Goal: Register for event/course: Register for event/course

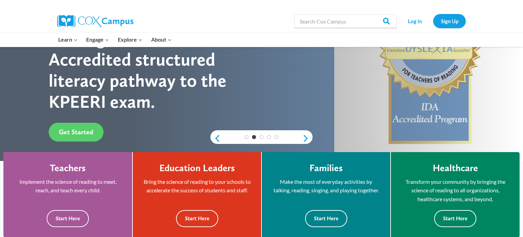
scroll to position [94, 0]
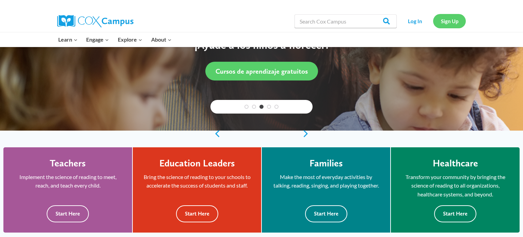
click at [449, 20] on link "Sign Up" at bounding box center [449, 21] width 33 height 14
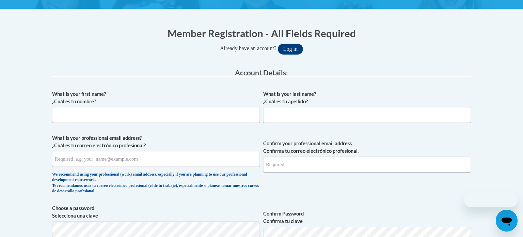
scroll to position [120, 0]
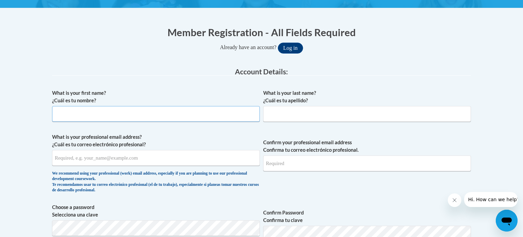
click at [188, 114] on input "What is your first name? ¿Cuál es tu nombre?" at bounding box center [156, 114] width 208 height 16
type input "[PERSON_NAME]"
click at [320, 119] on input "What is your last name? ¿Cuál es tu apellido?" at bounding box center [367, 114] width 208 height 16
type input "Stiller"
click at [191, 163] on input "What is your professional email address? ¿Cuál es tu correo electrónico profesi…" at bounding box center [156, 158] width 208 height 16
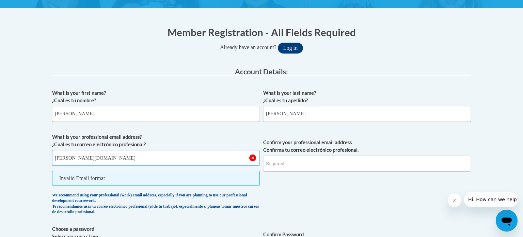
click at [93, 157] on input "morgan.stiller22.gmail.com" at bounding box center [156, 158] width 208 height 16
type input "morgan.stiller22@gmail.com"
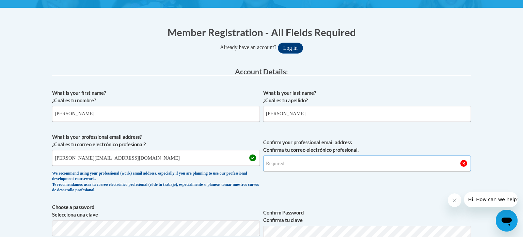
click at [292, 159] on input "Confirm your professional email address Confirma tu correo electrónico profesio…" at bounding box center [367, 163] width 208 height 16
drag, startPoint x: 242, startPoint y: 156, endPoint x: 165, endPoint y: 156, distance: 76.7
click at [165, 156] on input "morgan.stiller22@gmail.com" at bounding box center [156, 158] width 208 height 16
drag, startPoint x: 165, startPoint y: 156, endPoint x: 1, endPoint y: 179, distance: 165.8
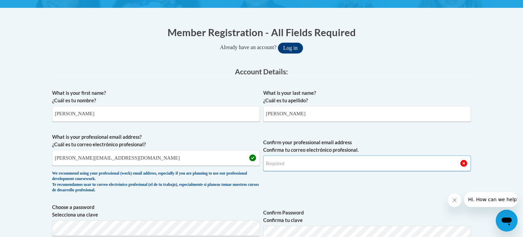
click at [284, 164] on input "Confirm your professional email address Confirma tu correo electrónico profesio…" at bounding box center [367, 163] width 208 height 16
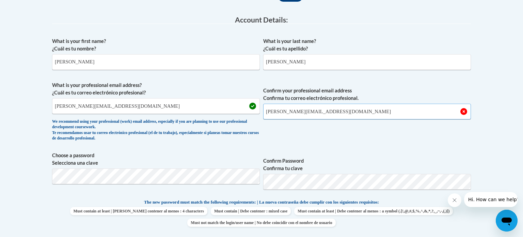
scroll to position [174, 0]
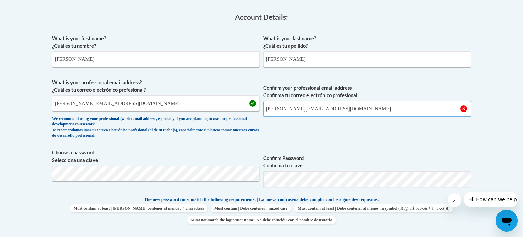
type input "morgan.stiller22@gmail.com"
drag, startPoint x: 147, startPoint y: 103, endPoint x: 84, endPoint y: 109, distance: 62.3
click at [84, 109] on input "morgan.stiller22@gmail.com" at bounding box center [156, 103] width 208 height 16
type input "morgan.stiller@cougar.bartonccc.edu"
drag, startPoint x: 334, startPoint y: 108, endPoint x: 286, endPoint y: 106, distance: 47.7
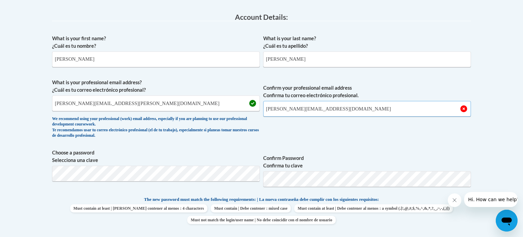
click at [286, 106] on input "morgan.stiller22@gmail.com" at bounding box center [367, 109] width 208 height 16
type input "morgan.stiller@cougar.bartonccc.edu"
click at [493, 102] on body "This site uses cookies to help improve your learning experience. By continuing …" at bounding box center [261, 242] width 523 height 832
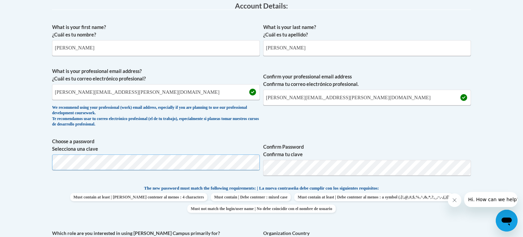
scroll to position [187, 0]
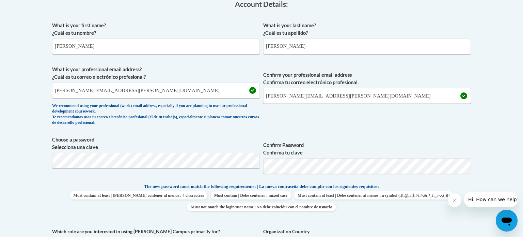
click at [0, 210] on body "This site uses cookies to help improve your learning experience. By continuing …" at bounding box center [261, 229] width 523 height 832
click at [321, 147] on label "Confirm Password Confirma tu clave" at bounding box center [367, 148] width 208 height 15
click at [507, 165] on body "This site uses cookies to help improve your learning experience. By continuing …" at bounding box center [261, 229] width 523 height 832
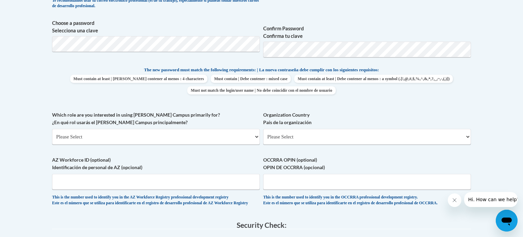
scroll to position [309, 0]
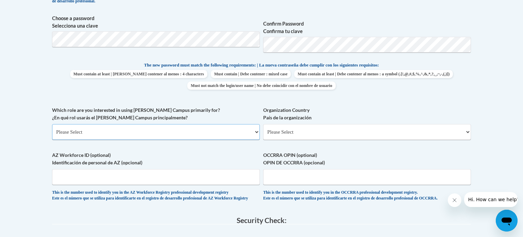
click at [152, 129] on select "Please Select College/University | Colegio/Universidad Community/Nonprofit Part…" at bounding box center [156, 132] width 208 height 16
select select "5a18ea06-2b54-4451-96f2-d152daf9eac5"
click at [52, 124] on select "Please Select College/University | Colegio/Universidad Community/Nonprofit Part…" at bounding box center [156, 132] width 208 height 16
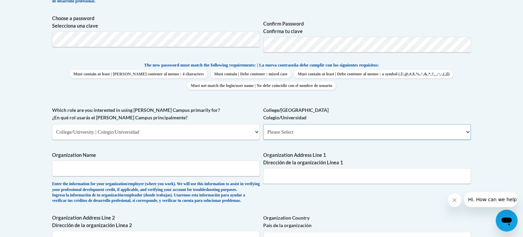
click at [362, 125] on select "Please Select College/University Staff | Empleado universitario College/Univers…" at bounding box center [367, 132] width 208 height 16
select select "99b32b07-cffc-426c-8bf6-0cd77760d84b"
click at [263, 124] on select "Please Select College/University Staff | Empleado universitario College/Univers…" at bounding box center [367, 132] width 208 height 16
click at [169, 170] on input "Organization Name" at bounding box center [156, 168] width 208 height 16
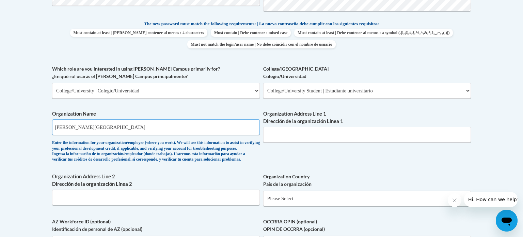
scroll to position [357, 0]
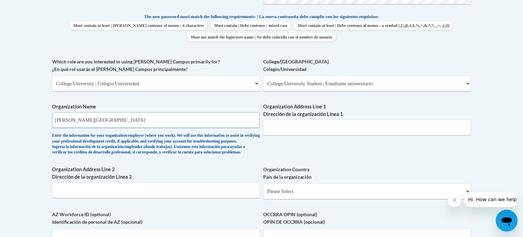
type input "Barton Community College"
click at [291, 134] on input "Organization Address Line 1 Dirección de la organización Línea 1" at bounding box center [367, 128] width 208 height 16
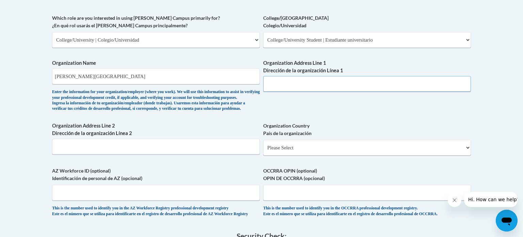
scroll to position [397, 0]
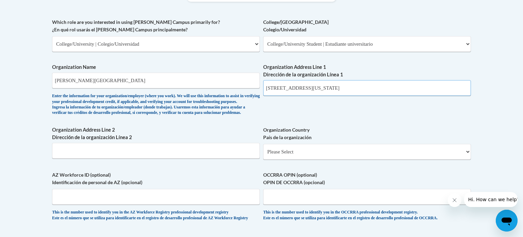
type input "245 NE 30 Rd, Great Bend, Kansas, 67530"
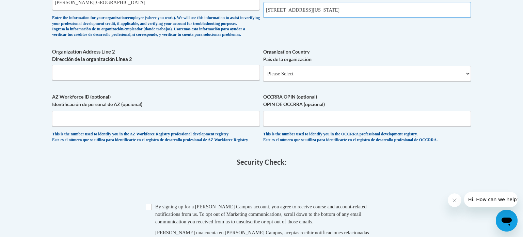
scroll to position [477, 0]
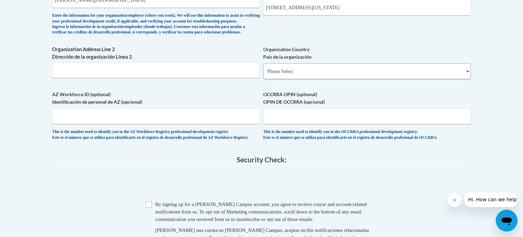
click at [295, 79] on select "Please Select United States | Estados Unidos Outside of the United States | Fue…" at bounding box center [367, 71] width 208 height 16
select select "ad49bcad-a171-4b2e-b99c-48b446064914"
click at [263, 74] on select "Please Select United States | Estados Unidos Outside of the United States | Fue…" at bounding box center [367, 71] width 208 height 16
select select
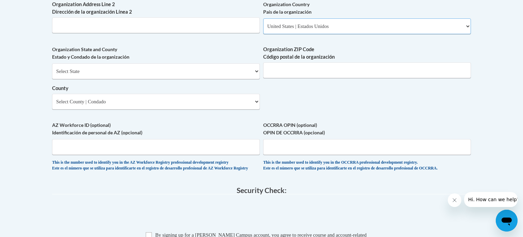
scroll to position [522, 0]
click at [171, 76] on select "Select State Alabama Alaska Arizona Arkansas California Colorado Connecticut De…" at bounding box center [156, 71] width 208 height 16
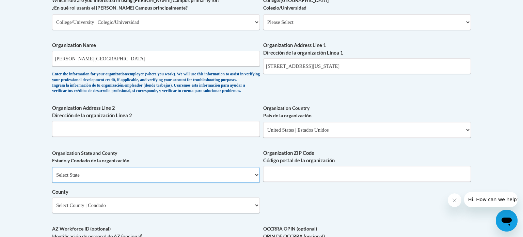
scroll to position [418, 0]
drag, startPoint x: 434, startPoint y: 64, endPoint x: 301, endPoint y: 71, distance: 133.4
click at [301, 71] on input "245 NE 30 Rd, Great Bend, Kansas, 67530" at bounding box center [367, 67] width 208 height 16
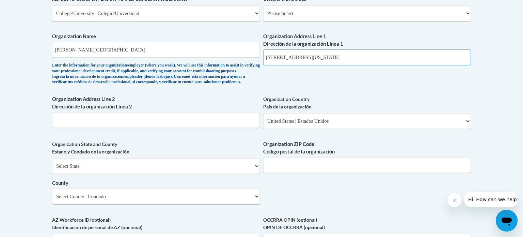
scroll to position [432, 0]
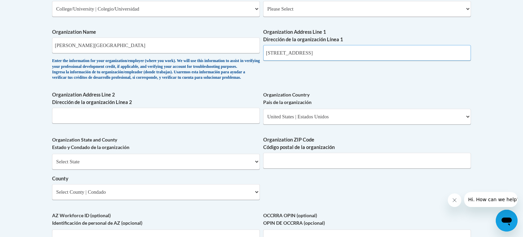
type input "245 NE 30 Rd"
click at [191, 169] on select "Select State Alabama Alaska Arizona Arkansas California Colorado Connecticut De…" at bounding box center [156, 162] width 208 height 16
select select "Kansas"
click at [52, 165] on select "Select State Alabama Alaska Arizona Arkansas California Colorado Connecticut De…" at bounding box center [156, 162] width 208 height 16
click at [309, 168] on input "Organization ZIP Code Código postal de la organización" at bounding box center [367, 161] width 208 height 16
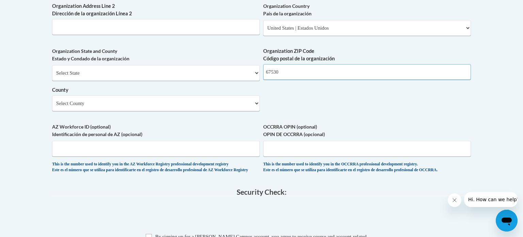
scroll to position [526, 0]
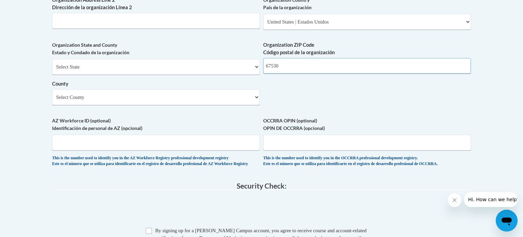
type input "67530"
click at [110, 105] on select "Select County Allen Anderson Atchison Barber Barton Bourbon Brown Butler Chase …" at bounding box center [156, 97] width 208 height 16
click at [166, 105] on select "Select County Allen Anderson Atchison Barber Barton Bourbon Brown Butler Chase …" at bounding box center [156, 97] width 208 height 16
select select "Barton"
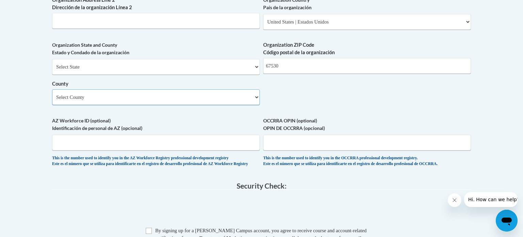
click at [52, 100] on select "Select County Allen Anderson Atchison Barber Barton Bourbon Brown Butler Chase …" at bounding box center [156, 97] width 208 height 16
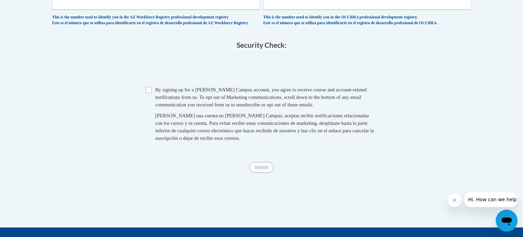
scroll to position [668, 0]
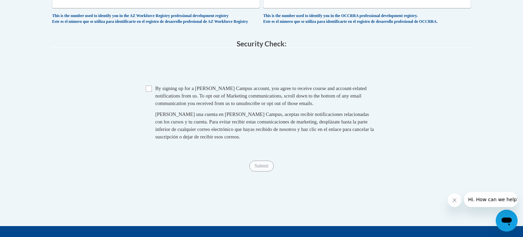
click at [162, 106] on span "By signing up for a Cox Campus account, you agree to receive course and account…" at bounding box center [261, 96] width 212 height 20
click at [150, 92] on input "Checkbox" at bounding box center [149, 89] width 6 height 6
checkbox input "true"
click at [253, 171] on input "Submit" at bounding box center [261, 165] width 25 height 11
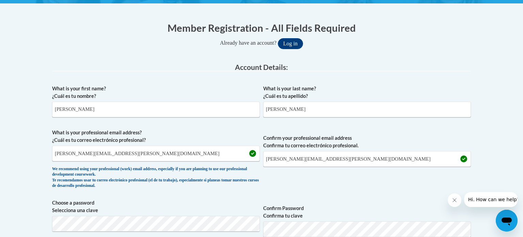
scroll to position [125, 0]
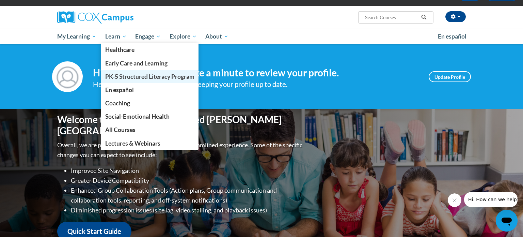
scroll to position [43, 0]
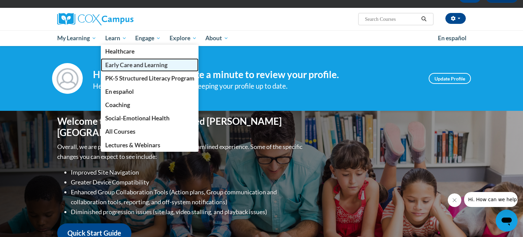
click at [125, 66] on span "Early Care and Learning" at bounding box center [136, 64] width 62 height 7
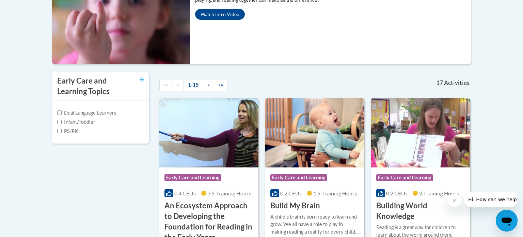
scroll to position [199, 0]
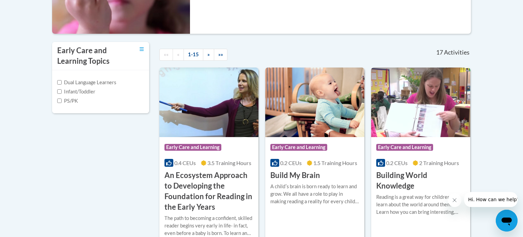
click at [81, 93] on label "Infant/Toddler" at bounding box center [76, 91] width 38 height 7
click at [62, 93] on input "Infant/Toddler" at bounding box center [59, 91] width 4 height 4
checkbox input "true"
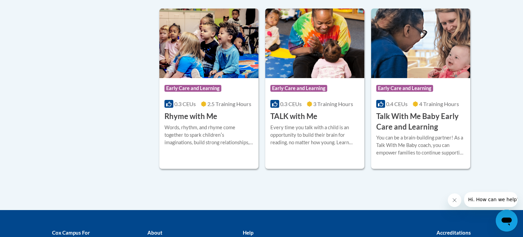
scroll to position [623, 0]
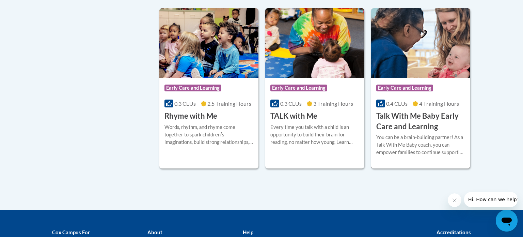
click at [417, 121] on h3 "Talk With Me Baby Early Care and Learning" at bounding box center [420, 121] width 89 height 21
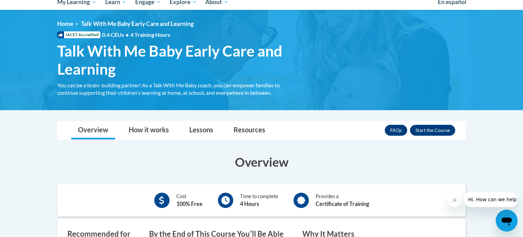
scroll to position [80, 0]
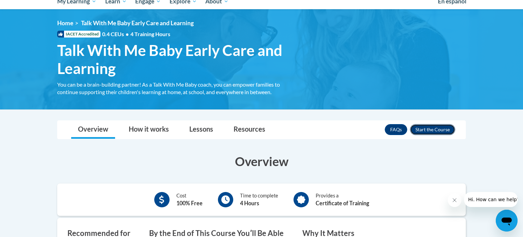
click at [426, 127] on button "Enroll" at bounding box center [432, 129] width 45 height 11
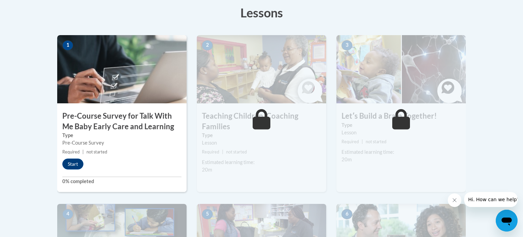
scroll to position [194, 0]
click at [75, 165] on button "Start" at bounding box center [72, 164] width 21 height 11
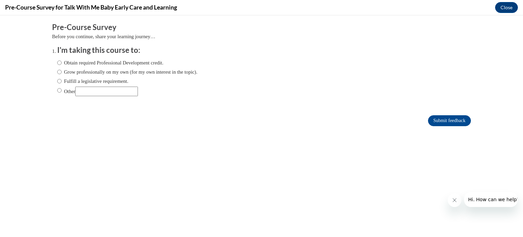
scroll to position [0, 0]
click at [153, 61] on label "Obtain required Professional Development credit." at bounding box center [110, 62] width 106 height 7
click at [62, 61] on input "Obtain required Professional Development credit." at bounding box center [59, 62] width 4 height 7
radio input "true"
click at [153, 61] on label "Obtain required Professional Development credit." at bounding box center [110, 62] width 106 height 7
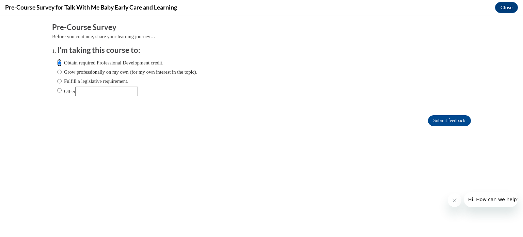
click at [62, 61] on input "Obtain required Professional Development credit." at bounding box center [59, 62] width 4 height 7
click at [73, 90] on label "Other" at bounding box center [97, 92] width 81 height 10
click at [62, 90] on input "Other" at bounding box center [59, 90] width 4 height 7
radio input "true"
click at [115, 60] on label "Obtain required Professional Development credit." at bounding box center [110, 62] width 106 height 7
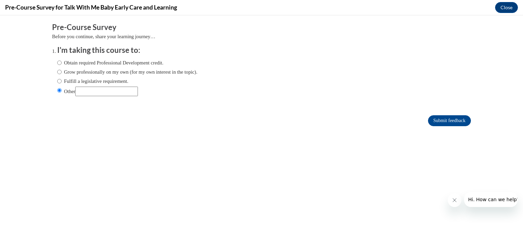
click at [62, 60] on input "Obtain required Professional Development credit." at bounding box center [59, 62] width 4 height 7
radio input "true"
click at [71, 89] on label "Other" at bounding box center [97, 92] width 81 height 10
click at [62, 89] on input "Other" at bounding box center [59, 90] width 4 height 7
radio input "true"
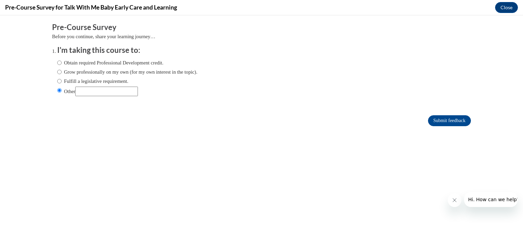
click at [93, 92] on input "Other" at bounding box center [106, 92] width 63 height 10
type input "C"
type input "U"
type input "Supplement a college course."
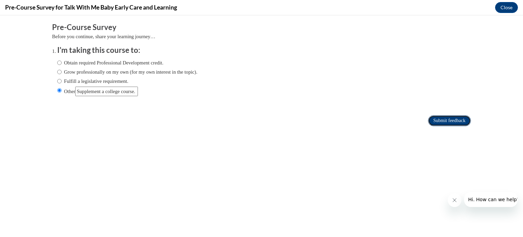
click at [436, 116] on input "Submit feedback" at bounding box center [449, 120] width 43 height 11
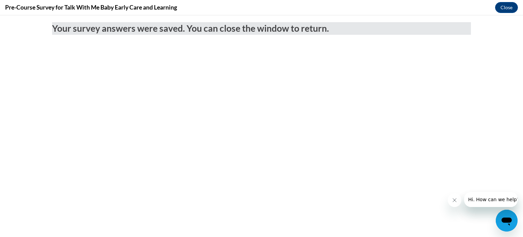
scroll to position [0, 0]
click at [504, 6] on button "Close" at bounding box center [506, 7] width 23 height 11
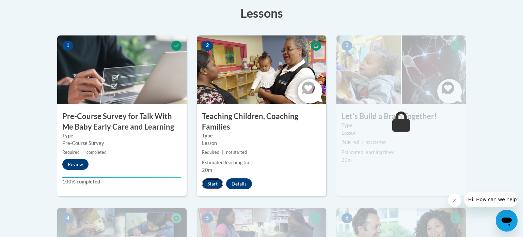
click at [212, 181] on button "Start" at bounding box center [212, 183] width 21 height 11
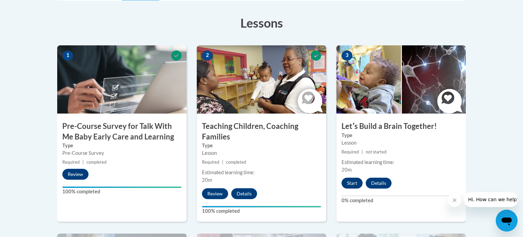
scroll to position [222, 0]
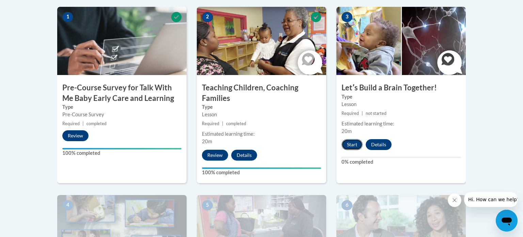
click at [350, 144] on button "Start" at bounding box center [352, 144] width 21 height 11
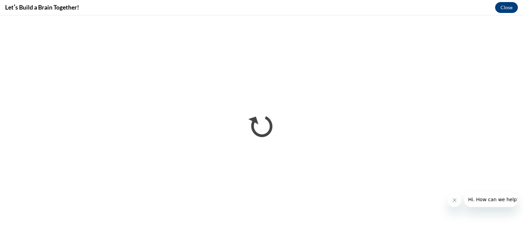
scroll to position [0, 0]
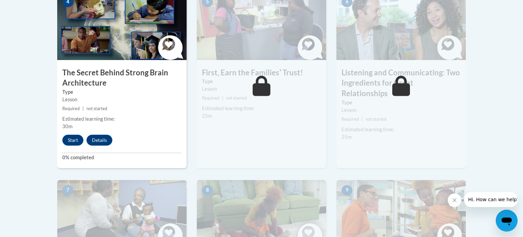
scroll to position [444, 0]
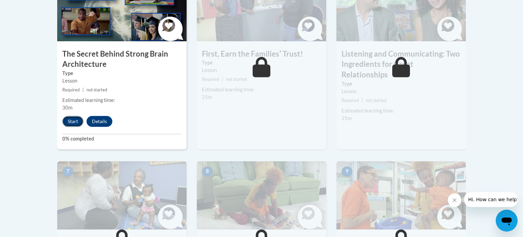
click at [72, 117] on button "Start" at bounding box center [72, 121] width 21 height 11
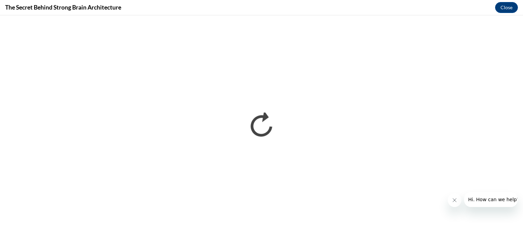
scroll to position [0, 0]
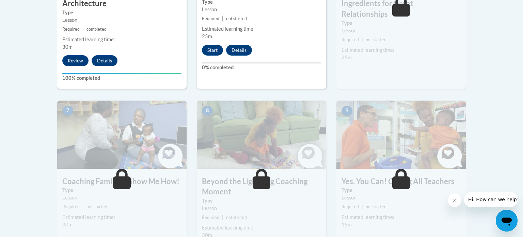
scroll to position [506, 0]
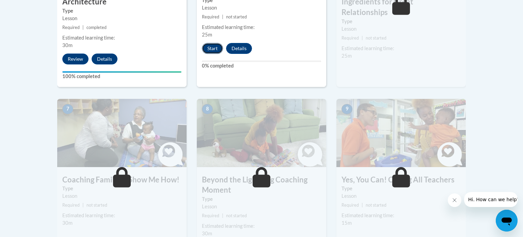
click at [209, 49] on button "Start" at bounding box center [212, 48] width 21 height 11
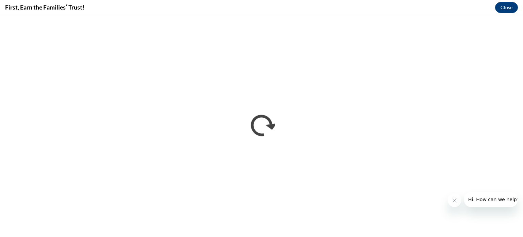
scroll to position [0, 0]
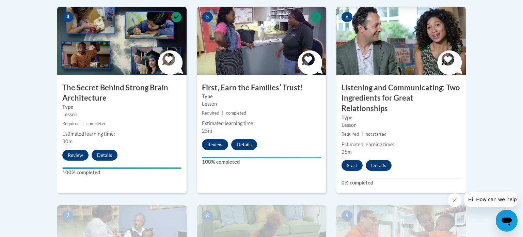
scroll to position [411, 0]
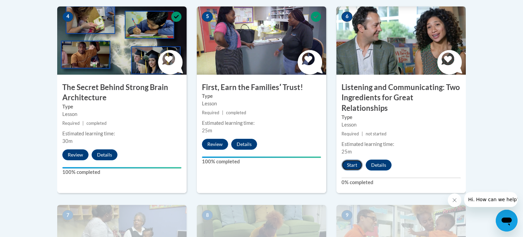
click at [353, 159] on button "Start" at bounding box center [352, 164] width 21 height 11
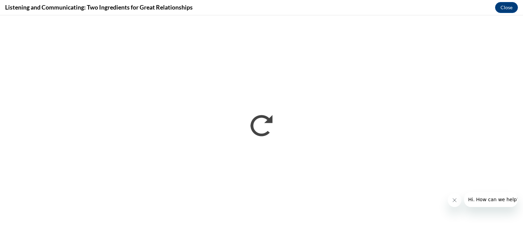
scroll to position [0, 0]
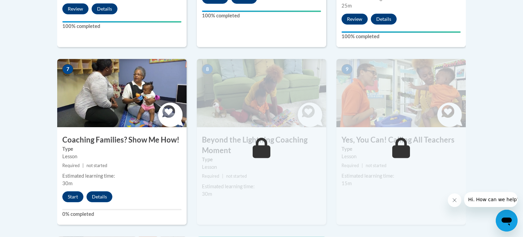
scroll to position [557, 0]
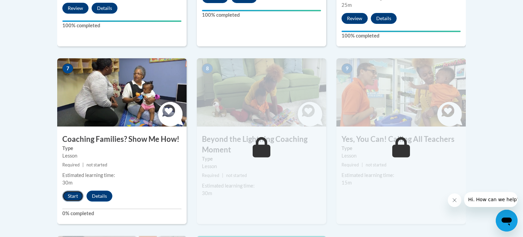
click at [74, 190] on button "Start" at bounding box center [72, 195] width 21 height 11
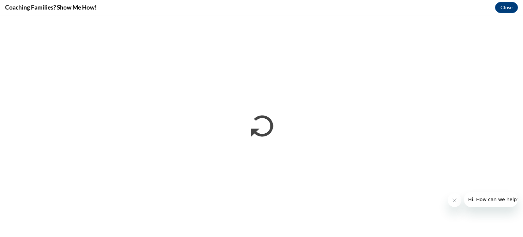
scroll to position [0, 0]
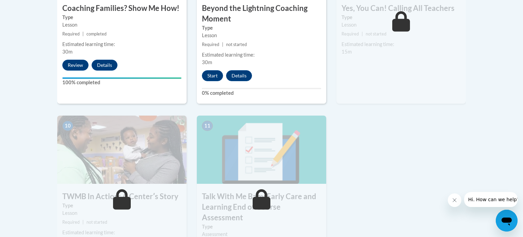
scroll to position [673, 0]
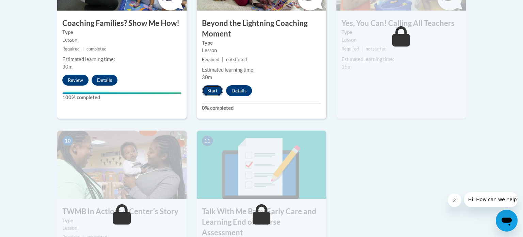
click at [214, 85] on button "Start" at bounding box center [212, 90] width 21 height 11
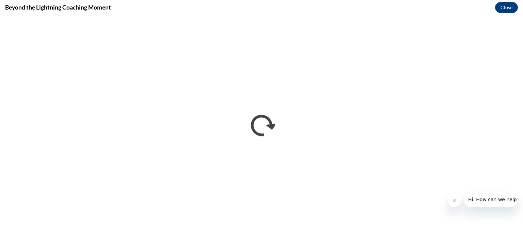
scroll to position [0, 0]
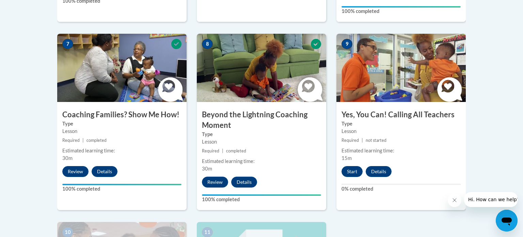
scroll to position [581, 0]
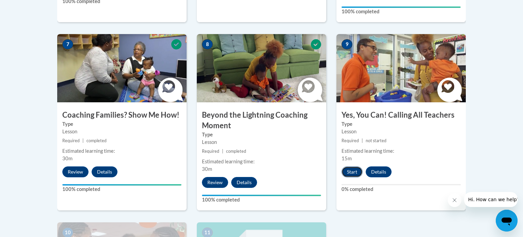
click at [350, 166] on button "Start" at bounding box center [352, 171] width 21 height 11
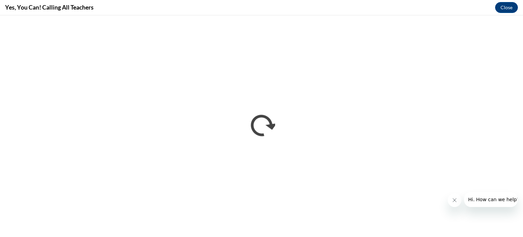
scroll to position [0, 0]
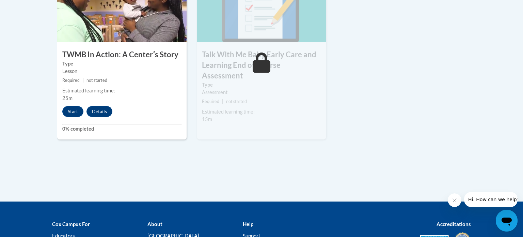
scroll to position [828, 0]
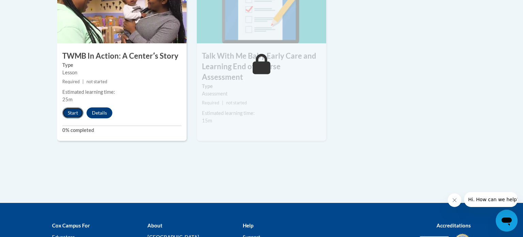
click at [74, 107] on button "Start" at bounding box center [72, 112] width 21 height 11
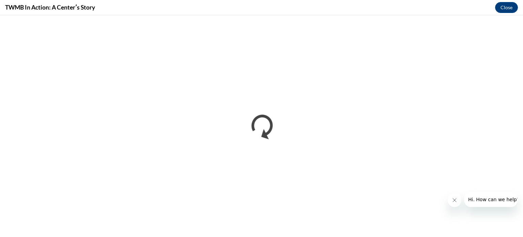
scroll to position [0, 0]
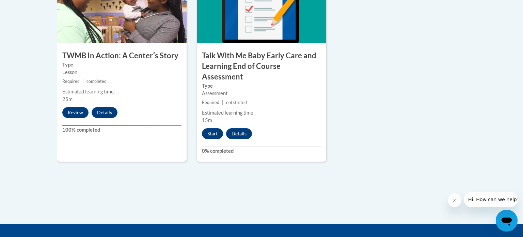
scroll to position [819, 0]
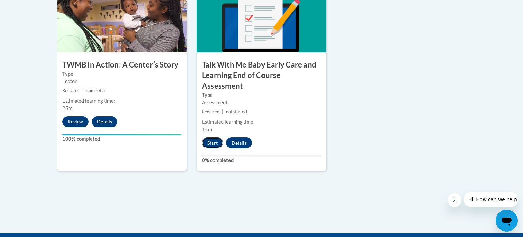
click at [217, 137] on button "Start" at bounding box center [212, 142] width 21 height 11
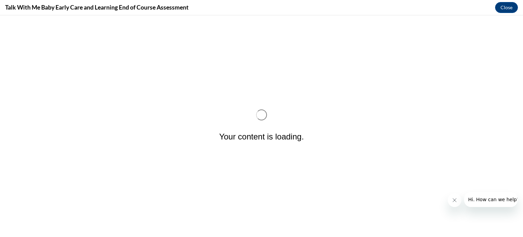
scroll to position [0, 0]
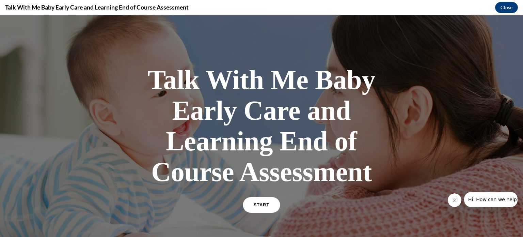
click at [263, 200] on link "START" at bounding box center [261, 205] width 37 height 16
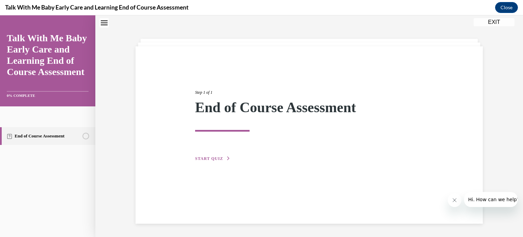
scroll to position [21, 0]
click at [218, 156] on span "START QUIZ" at bounding box center [209, 158] width 28 height 5
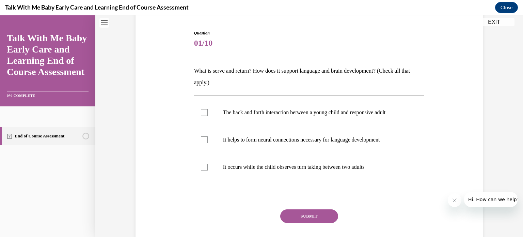
scroll to position [65, 0]
click at [260, 117] on label "The back and forth interaction between a young child and responsive adult" at bounding box center [309, 111] width 231 height 27
click at [208, 115] on input "The back and forth interaction between a young child and responsive adult" at bounding box center [204, 111] width 7 height 7
checkbox input "true"
click at [262, 139] on p "It helps to form neural connections necessary for language development" at bounding box center [315, 139] width 185 height 7
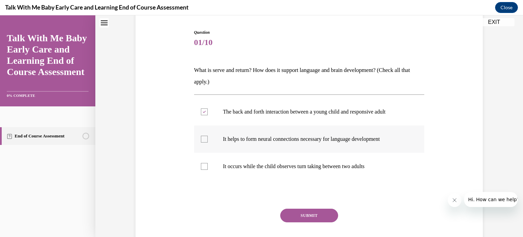
click at [208, 139] on input "It helps to form neural connections necessary for language development" at bounding box center [204, 139] width 7 height 7
checkbox input "true"
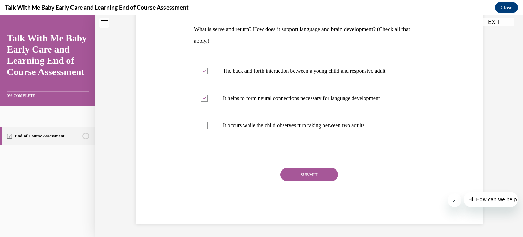
click at [319, 176] on button "SUBMIT" at bounding box center [309, 175] width 58 height 14
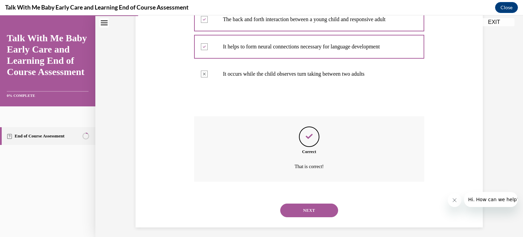
scroll to position [161, 0]
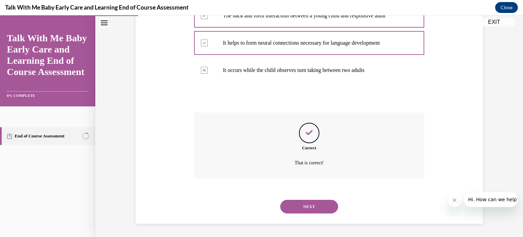
click at [321, 204] on button "NEXT" at bounding box center [309, 207] width 58 height 14
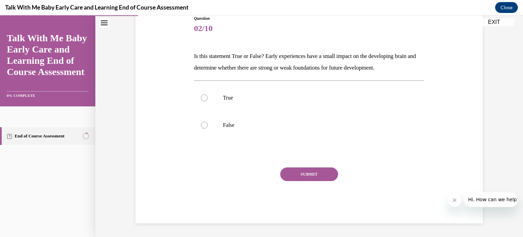
scroll to position [75, 0]
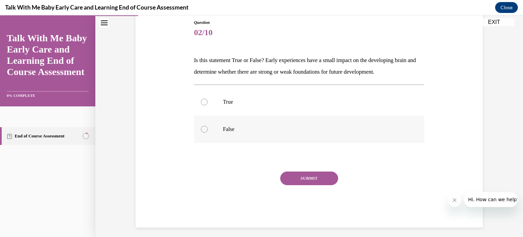
click at [225, 128] on p "False" at bounding box center [315, 129] width 185 height 7
click at [208, 128] on input "False" at bounding box center [204, 129] width 7 height 7
radio input "true"
click at [317, 181] on button "SUBMIT" at bounding box center [309, 178] width 58 height 14
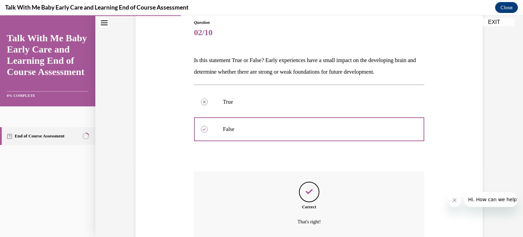
scroll to position [134, 0]
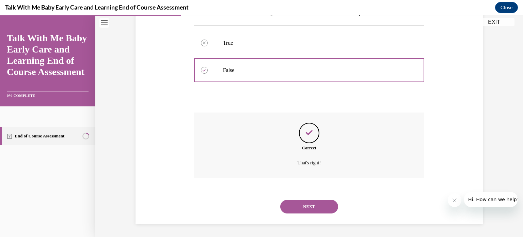
click at [314, 211] on button "NEXT" at bounding box center [309, 207] width 58 height 14
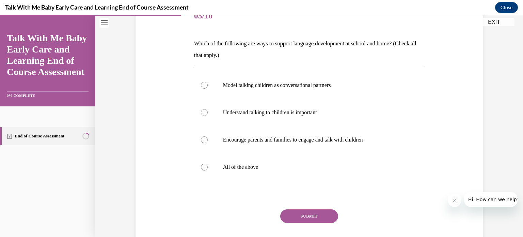
scroll to position [92, 0]
click at [261, 163] on label "All of the above" at bounding box center [309, 166] width 231 height 27
click at [208, 163] on input "All of the above" at bounding box center [204, 166] width 7 height 7
radio input "true"
click at [294, 217] on button "SUBMIT" at bounding box center [309, 216] width 58 height 14
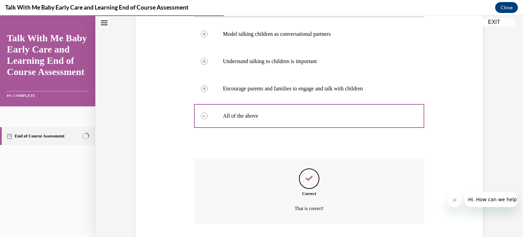
scroll to position [189, 0]
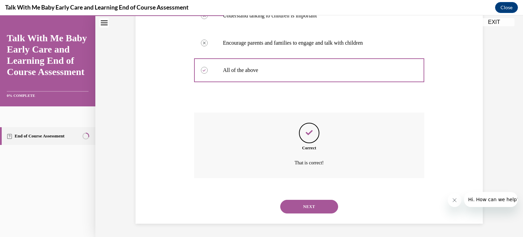
click at [305, 204] on button "NEXT" at bounding box center [309, 207] width 58 height 14
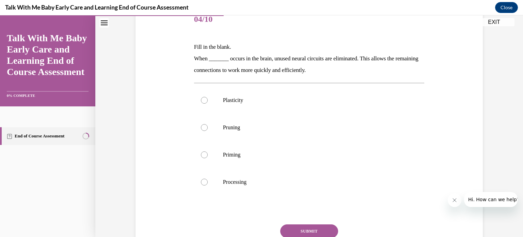
scroll to position [89, 0]
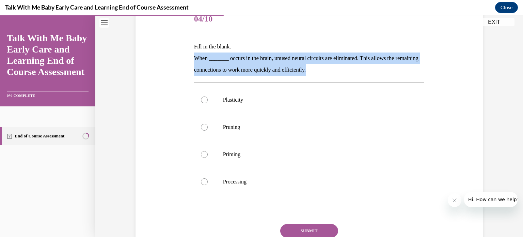
drag, startPoint x: 342, startPoint y: 73, endPoint x: 190, endPoint y: 61, distance: 152.4
click at [190, 61] on div "Question 04/10 Fill in the blank. When _______ occurs in the brain, unused neur…" at bounding box center [309, 132] width 351 height 294
copy p "When _______ occurs in the brain, unused neural circuits are eliminated. This a…"
click at [230, 133] on label "Pruning" at bounding box center [309, 126] width 231 height 27
click at [208, 130] on input "Pruning" at bounding box center [204, 127] width 7 height 7
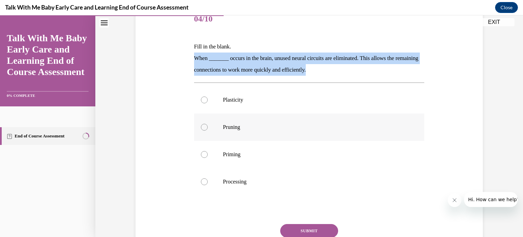
radio input "true"
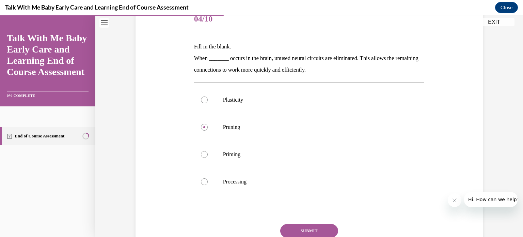
click at [301, 232] on button "SUBMIT" at bounding box center [309, 231] width 58 height 14
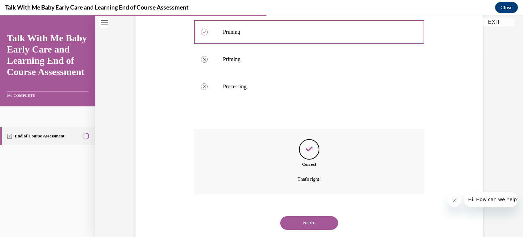
scroll to position [200, 0]
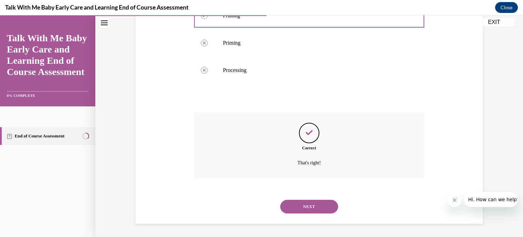
click at [306, 210] on button "NEXT" at bounding box center [309, 207] width 58 height 14
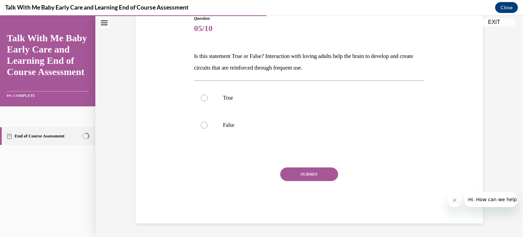
scroll to position [75, 0]
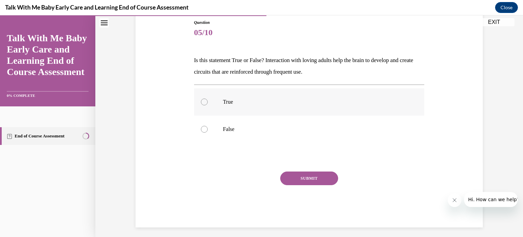
click at [235, 98] on p "True" at bounding box center [315, 101] width 185 height 7
click at [208, 98] on input "True" at bounding box center [204, 101] width 7 height 7
radio input "true"
click at [294, 180] on button "SUBMIT" at bounding box center [309, 178] width 58 height 14
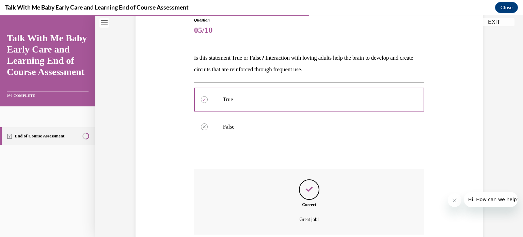
scroll to position [134, 0]
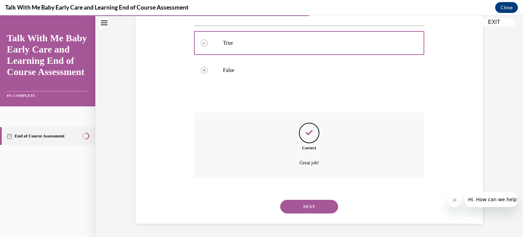
click at [303, 206] on button "NEXT" at bounding box center [309, 207] width 58 height 14
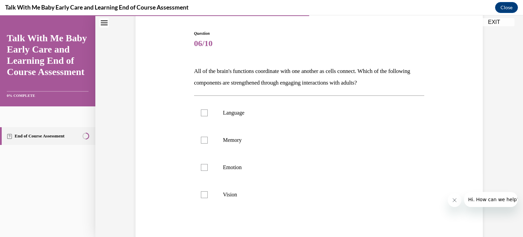
scroll to position [68, 0]
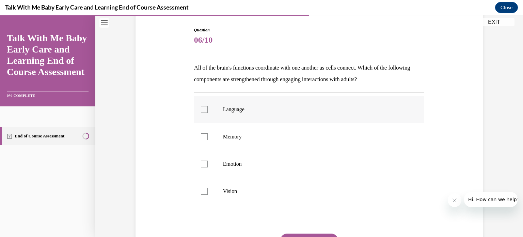
click at [218, 106] on label "Language" at bounding box center [309, 109] width 231 height 27
click at [208, 106] on input "Language" at bounding box center [204, 109] width 7 height 7
checkbox input "true"
drag, startPoint x: 408, startPoint y: 81, endPoint x: 189, endPoint y: 71, distance: 218.6
click at [189, 71] on div "Question 06/10 All of the brain's functions coordinate with one another as cell…" at bounding box center [309, 147] width 351 height 283
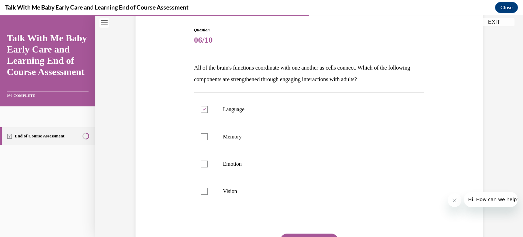
copy p "All of the brain's functions coordinate with one another as cells connect. Whic…"
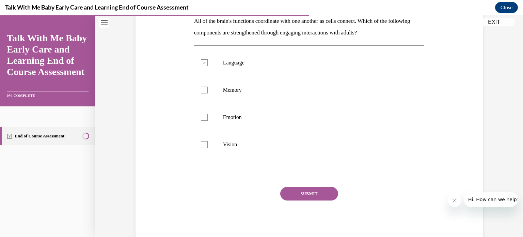
scroll to position [117, 0]
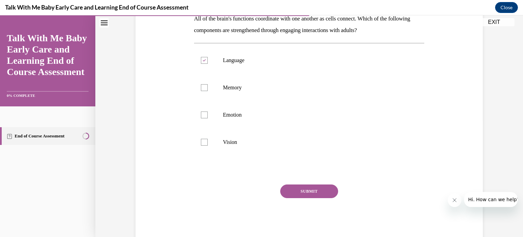
click at [307, 183] on div "Question 06/10 All of the brain's functions coordinate with one another as cell…" at bounding box center [309, 109] width 231 height 262
click at [309, 188] on button "SUBMIT" at bounding box center [309, 191] width 58 height 14
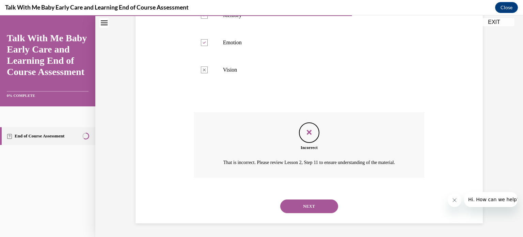
scroll to position [197, 0]
click at [313, 205] on button "NEXT" at bounding box center [309, 206] width 58 height 14
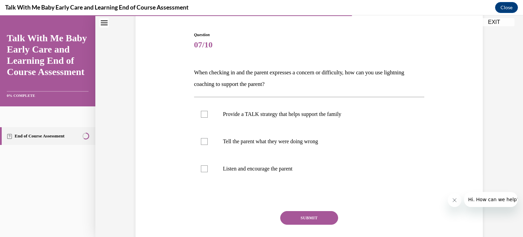
scroll to position [60, 0]
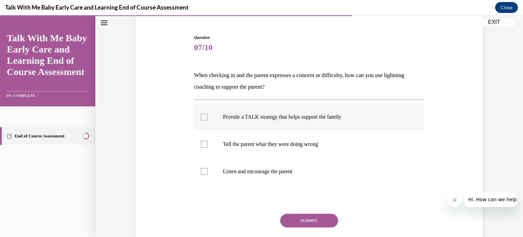
click at [338, 124] on label "Provide a TALK strategy that helps support the family" at bounding box center [309, 116] width 231 height 27
click at [208, 120] on input "Provide a TALK strategy that helps support the family" at bounding box center [204, 116] width 7 height 7
checkbox input "true"
click at [294, 176] on label "Listen and encourage the parent" at bounding box center [309, 171] width 231 height 27
click at [208, 175] on input "Listen and encourage the parent" at bounding box center [204, 171] width 7 height 7
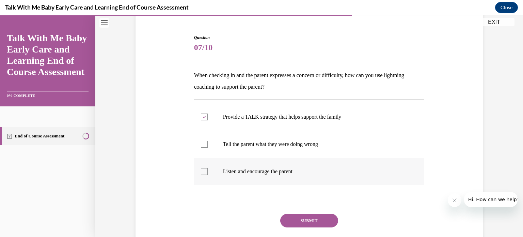
checkbox input "true"
click at [308, 220] on button "SUBMIT" at bounding box center [309, 221] width 58 height 14
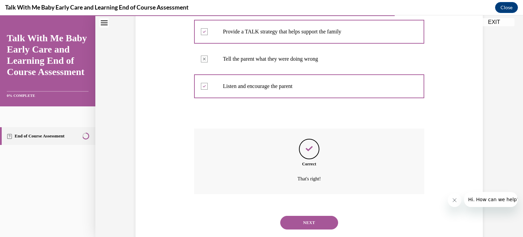
scroll to position [161, 0]
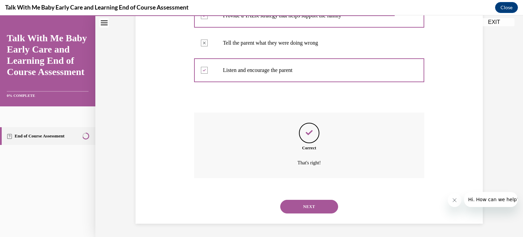
click at [309, 207] on button "NEXT" at bounding box center [309, 207] width 58 height 14
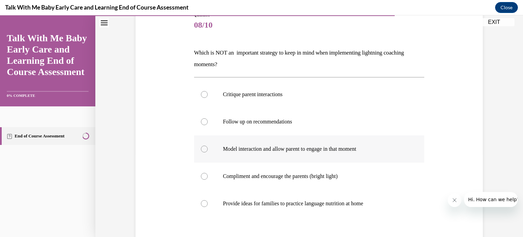
scroll to position [83, 0]
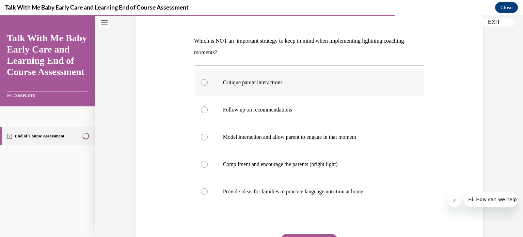
click at [366, 82] on p "Critique parent interactions" at bounding box center [315, 82] width 185 height 7
click at [208, 82] on input "Critique parent interactions" at bounding box center [204, 82] width 7 height 7
radio input "true"
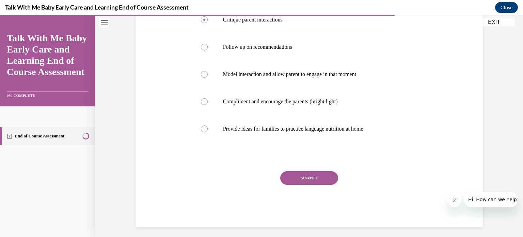
click at [320, 179] on button "SUBMIT" at bounding box center [309, 178] width 58 height 14
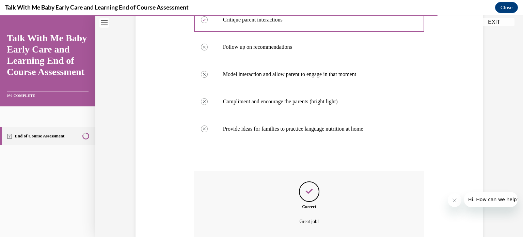
scroll to position [216, 0]
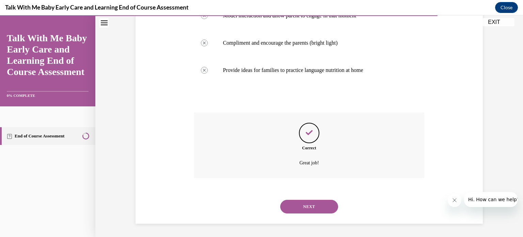
click at [316, 207] on button "NEXT" at bounding box center [309, 207] width 58 height 14
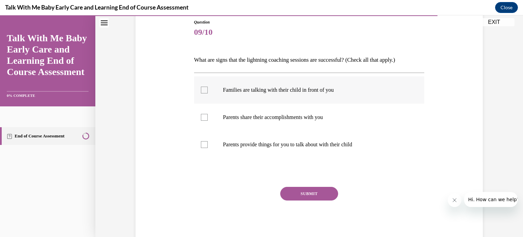
click at [316, 94] on label "Families are talking with their child in front of you" at bounding box center [309, 89] width 231 height 27
click at [208, 93] on input "Families are talking with their child in front of you" at bounding box center [204, 90] width 7 height 7
checkbox input "true"
click at [307, 124] on label "Parents share their accomplishments with you" at bounding box center [309, 117] width 231 height 27
click at [208, 121] on input "Parents share their accomplishments with you" at bounding box center [204, 117] width 7 height 7
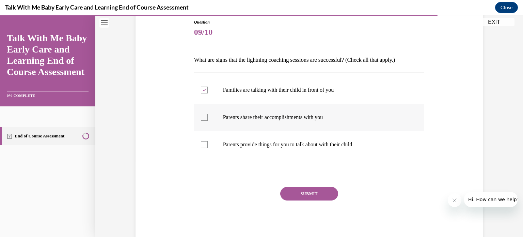
checkbox input "true"
click at [305, 149] on label "Parents provide things for you to talk about with their child" at bounding box center [309, 144] width 231 height 27
click at [208, 148] on input "Parents provide things for you to talk about with their child" at bounding box center [204, 144] width 7 height 7
checkbox input "true"
click at [309, 196] on button "SUBMIT" at bounding box center [309, 194] width 58 height 14
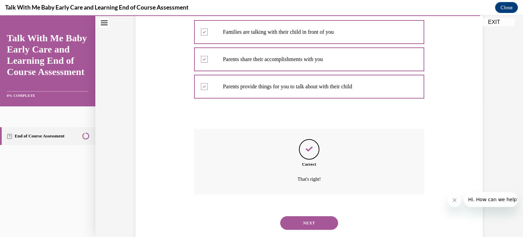
scroll to position [150, 0]
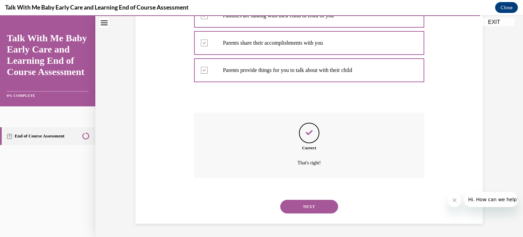
click at [309, 207] on button "NEXT" at bounding box center [309, 207] width 58 height 14
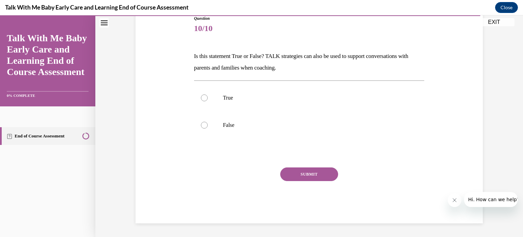
scroll to position [75, 0]
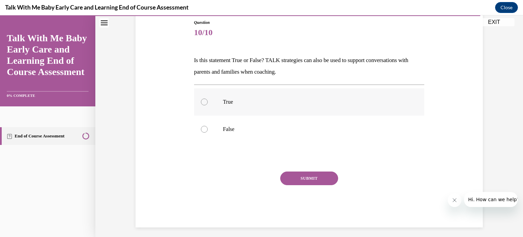
click at [224, 105] on label "True" at bounding box center [309, 101] width 231 height 27
click at [208, 105] on input "True" at bounding box center [204, 101] width 7 height 7
radio input "true"
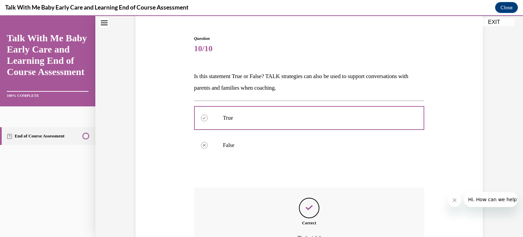
click at [303, 176] on div "Question 10/10 Is this statement True or False? TALK strategies can also be use…" at bounding box center [309, 166] width 231 height 263
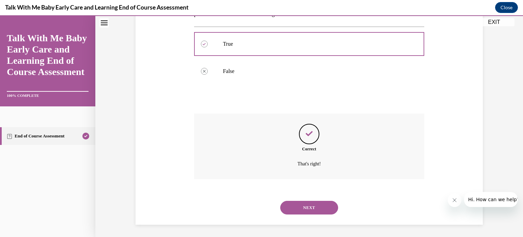
scroll to position [134, 0]
click at [316, 202] on button "NEXT" at bounding box center [309, 207] width 58 height 14
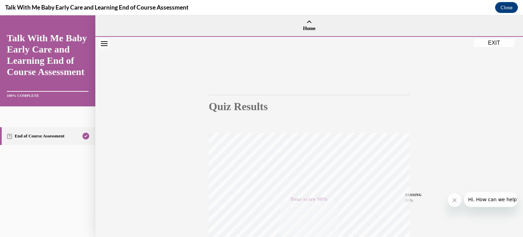
scroll to position [127, 0]
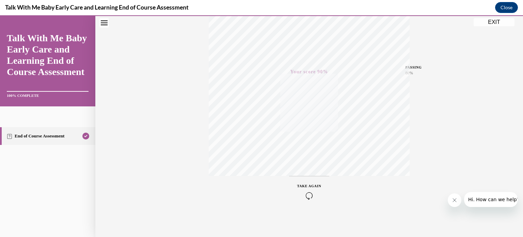
click at [313, 187] on span "TAKE AGAIN" at bounding box center [309, 186] width 24 height 4
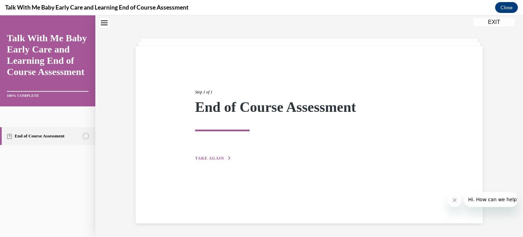
scroll to position [21, 0]
click at [213, 156] on span "TAKE AGAIN" at bounding box center [209, 158] width 29 height 5
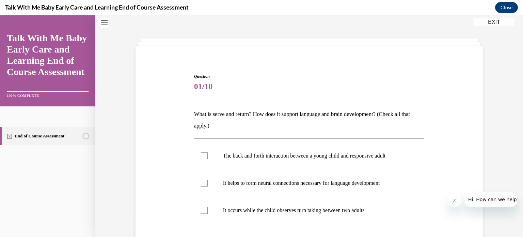
click at [213, 156] on label "The back and forth interaction between a young child and responsive adult" at bounding box center [309, 155] width 231 height 27
click at [208, 156] on input "The back and forth interaction between a young child and responsive adult" at bounding box center [204, 155] width 7 height 7
checkbox input "true"
click at [227, 172] on label "It helps to form neural connections necessary for language development" at bounding box center [309, 182] width 231 height 27
click at [208, 180] on input "It helps to form neural connections necessary for language development" at bounding box center [204, 183] width 7 height 7
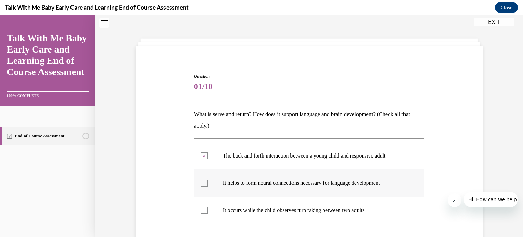
checkbox input "true"
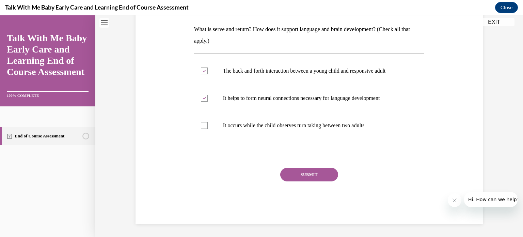
click at [313, 171] on button "SUBMIT" at bounding box center [309, 175] width 58 height 14
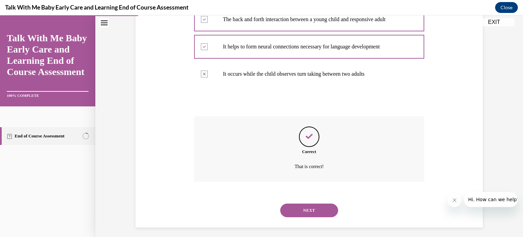
scroll to position [161, 0]
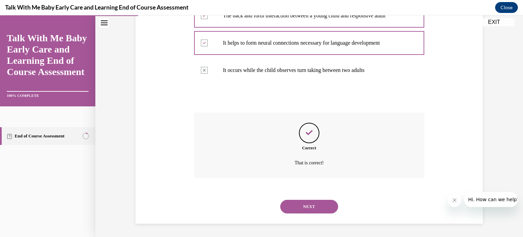
click at [313, 204] on button "NEXT" at bounding box center [309, 207] width 58 height 14
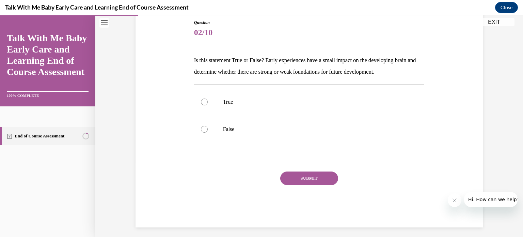
click at [0, 200] on div "End of Course Assessment" at bounding box center [47, 177] width 95 height 119
click at [229, 137] on label "False" at bounding box center [309, 129] width 231 height 27
click at [208, 133] on input "False" at bounding box center [204, 129] width 7 height 7
radio input "true"
click at [322, 176] on button "SUBMIT" at bounding box center [309, 178] width 58 height 14
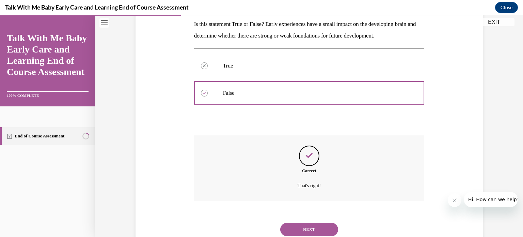
scroll to position [134, 0]
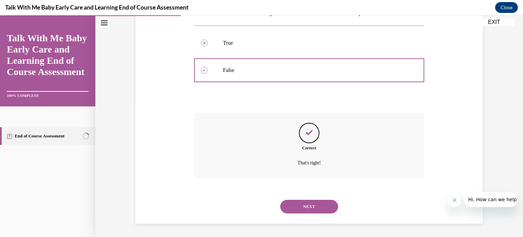
click at [305, 203] on button "NEXT" at bounding box center [309, 207] width 58 height 14
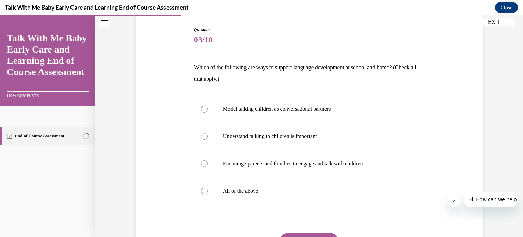
scroll to position [71, 0]
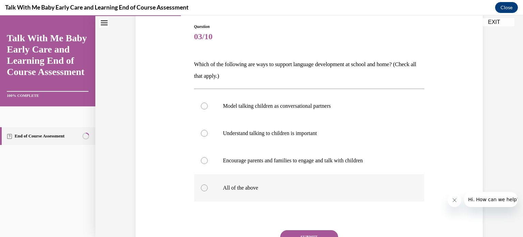
click at [281, 198] on label "All of the above" at bounding box center [309, 187] width 231 height 27
click at [208, 191] on input "All of the above" at bounding box center [204, 187] width 7 height 7
radio input "true"
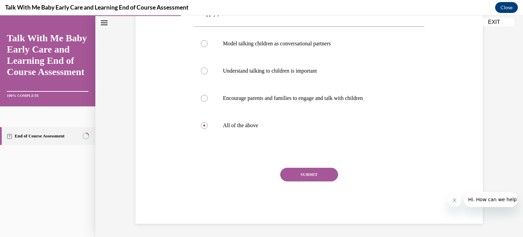
click at [323, 172] on button "SUBMIT" at bounding box center [309, 175] width 58 height 14
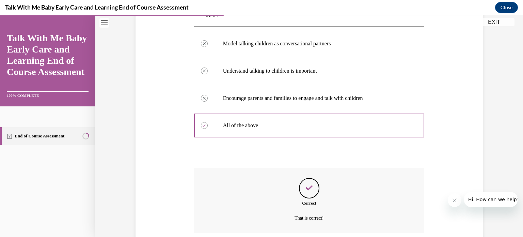
scroll to position [189, 0]
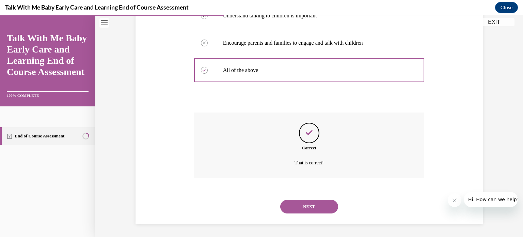
click at [312, 209] on button "NEXT" at bounding box center [309, 207] width 58 height 14
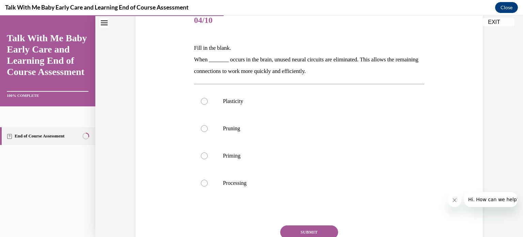
scroll to position [116, 0]
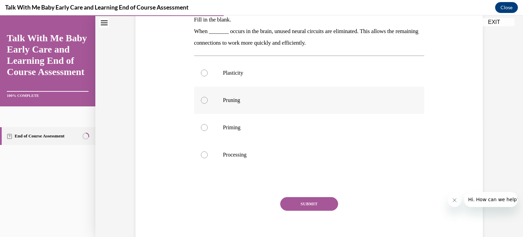
click at [267, 101] on p "Pruning" at bounding box center [315, 100] width 185 height 7
click at [208, 101] on input "Pruning" at bounding box center [204, 100] width 7 height 7
radio input "true"
click at [292, 202] on button "SUBMIT" at bounding box center [309, 204] width 58 height 14
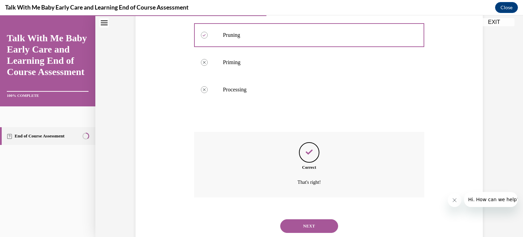
scroll to position [200, 0]
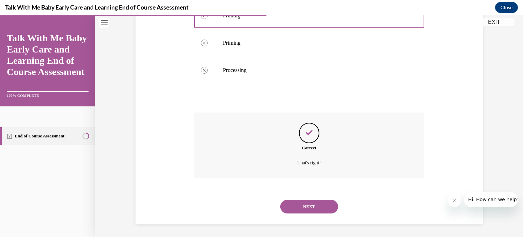
click at [317, 211] on button "NEXT" at bounding box center [309, 207] width 58 height 14
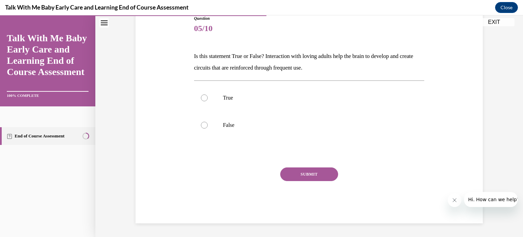
scroll to position [75, 0]
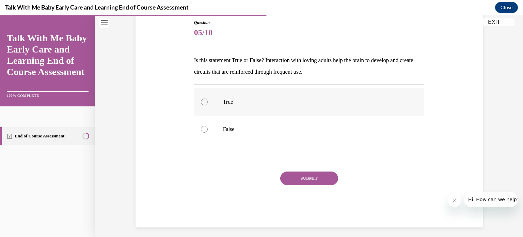
click at [235, 104] on p "True" at bounding box center [315, 101] width 185 height 7
click at [208, 104] on input "True" at bounding box center [204, 101] width 7 height 7
radio input "true"
click at [293, 176] on button "SUBMIT" at bounding box center [309, 178] width 58 height 14
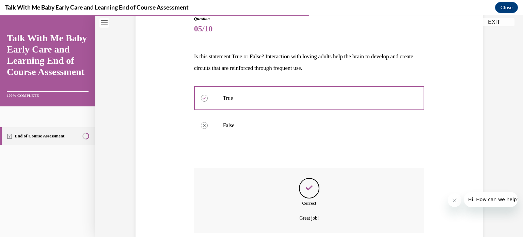
scroll to position [134, 0]
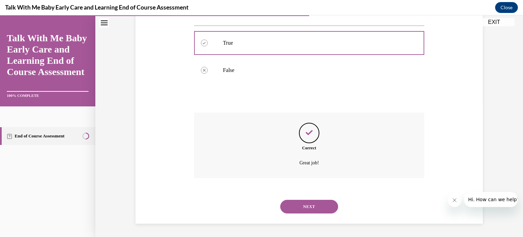
click at [305, 205] on button "NEXT" at bounding box center [309, 207] width 58 height 14
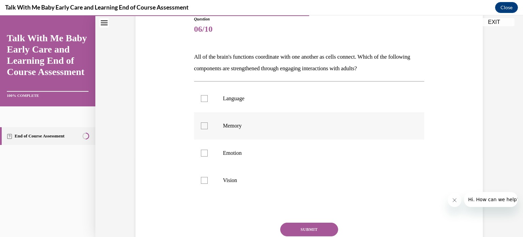
scroll to position [86, 0]
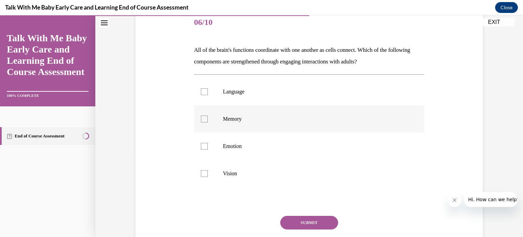
click at [237, 129] on label "Memory" at bounding box center [309, 118] width 231 height 27
click at [208, 122] on input "Memory" at bounding box center [204, 119] width 7 height 7
checkbox input "true"
click at [237, 145] on p "Emotion" at bounding box center [315, 146] width 185 height 7
click at [208, 145] on input "Emotion" at bounding box center [204, 146] width 7 height 7
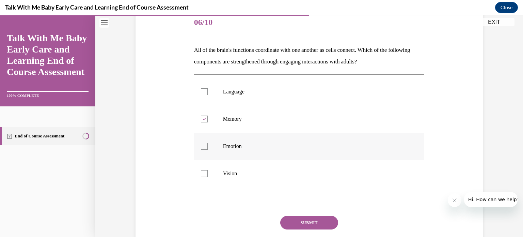
checkbox input "true"
click at [244, 167] on label "Vision" at bounding box center [309, 173] width 231 height 27
click at [208, 170] on input "Vision" at bounding box center [204, 173] width 7 height 7
checkbox input "true"
click at [260, 82] on label "Language" at bounding box center [309, 91] width 231 height 27
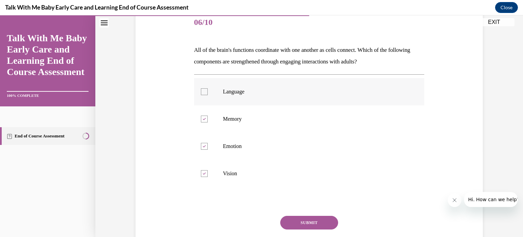
click at [208, 88] on input "Language" at bounding box center [204, 91] width 7 height 7
checkbox input "true"
click at [313, 219] on button "SUBMIT" at bounding box center [309, 223] width 58 height 14
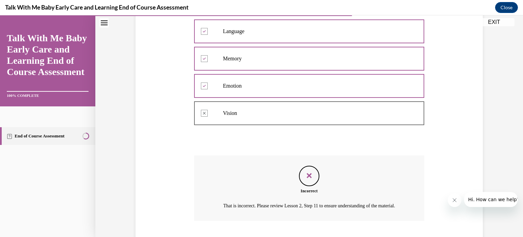
scroll to position [197, 0]
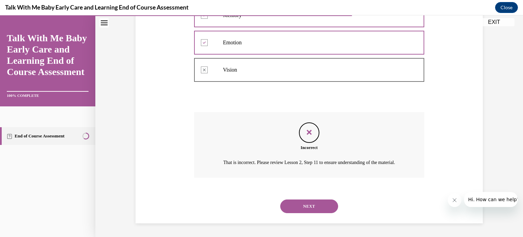
click at [313, 207] on button "NEXT" at bounding box center [309, 206] width 58 height 14
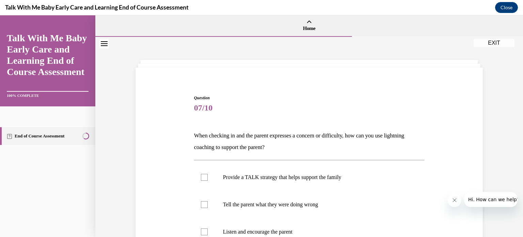
click at [497, 43] on button "EXIT" at bounding box center [494, 43] width 41 height 8
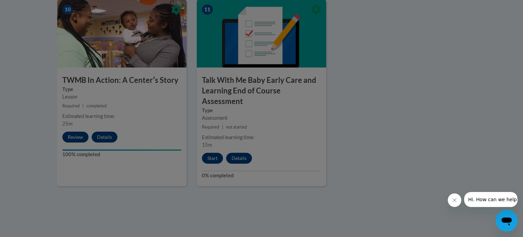
scroll to position [906, 0]
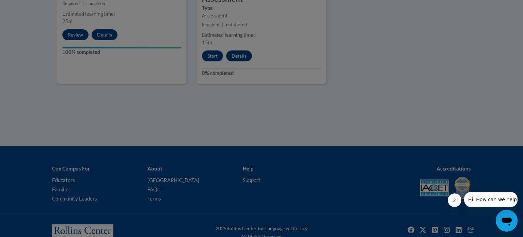
click at [288, 97] on div at bounding box center [261, 118] width 523 height 237
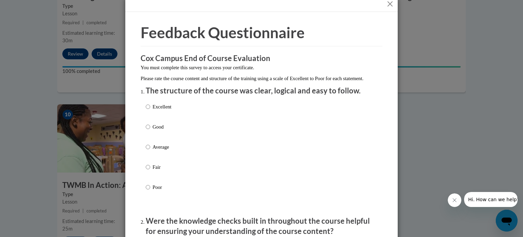
scroll to position [0, 0]
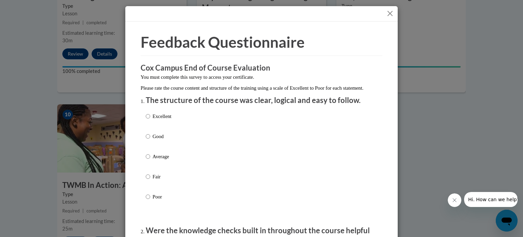
click at [395, 12] on div at bounding box center [261, 13] width 273 height 15
click at [391, 13] on button "Close" at bounding box center [390, 13] width 9 height 9
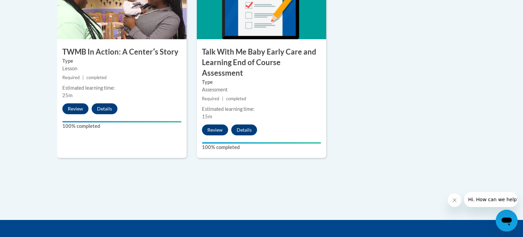
scroll to position [906, 0]
